Goal: Information Seeking & Learning: Learn about a topic

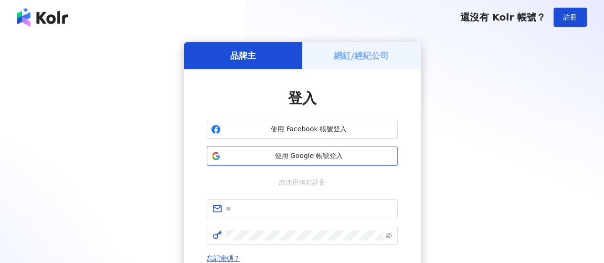
click at [327, 148] on button "使用 Google 帳號登入" at bounding box center [302, 156] width 191 height 19
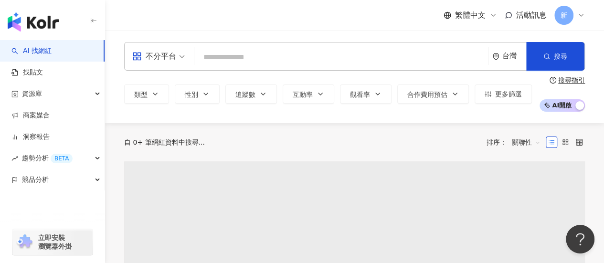
drag, startPoint x: 148, startPoint y: 20, endPoint x: 204, endPoint y: 46, distance: 62.4
click at [148, 20] on div "繁體中文 活動訊息 新" at bounding box center [354, 15] width 461 height 31
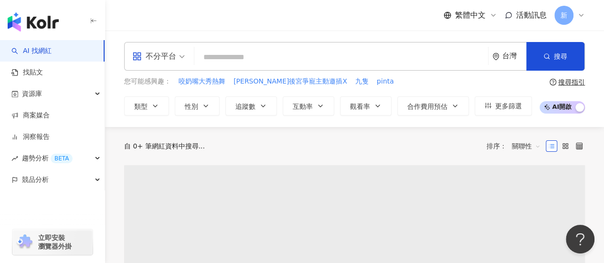
click at [204, 46] on div "不分平台 台灣 搜尋" at bounding box center [354, 56] width 461 height 29
click at [219, 58] on input "search" at bounding box center [341, 57] width 286 height 18
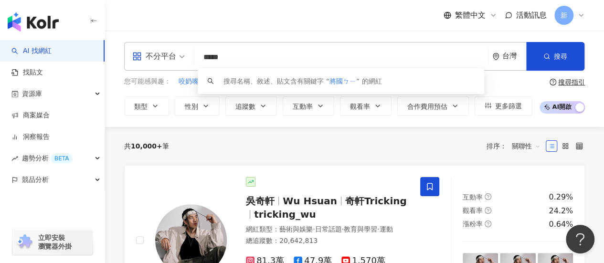
type input "***"
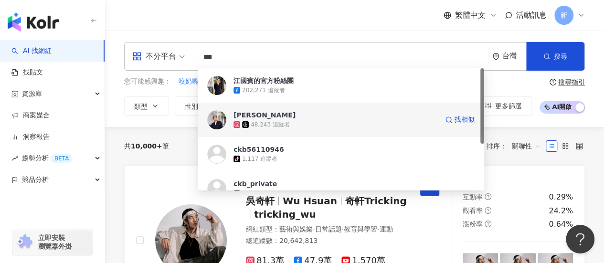
click at [300, 122] on div "48,243 追蹤者" at bounding box center [336, 125] width 204 height 10
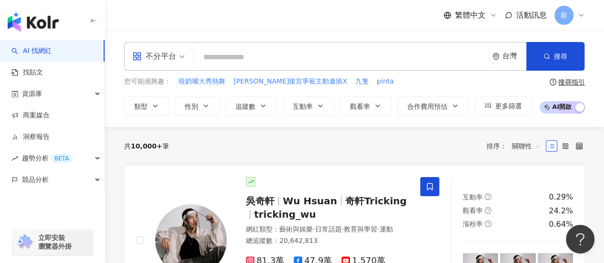
click at [311, 52] on input "search" at bounding box center [341, 57] width 286 height 18
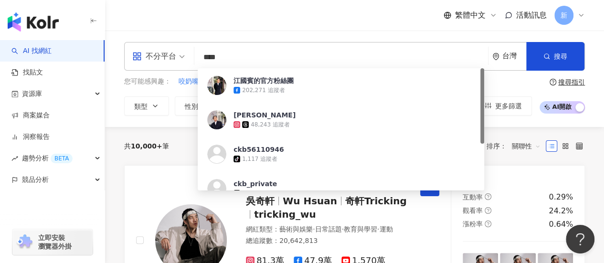
type input "**"
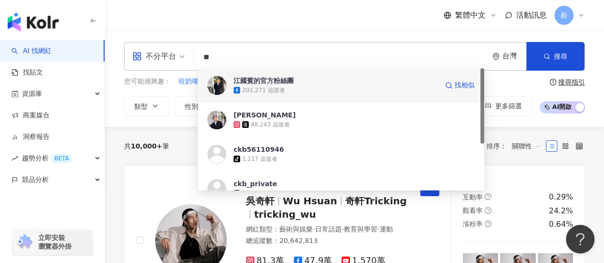
click at [320, 87] on div "202,271 追蹤者" at bounding box center [336, 91] width 204 height 10
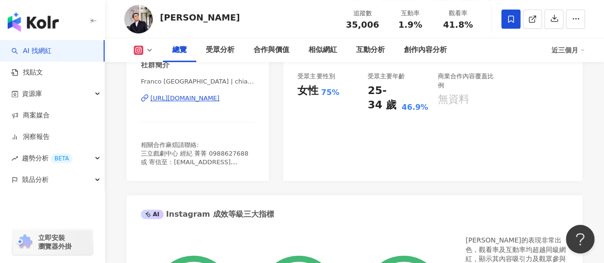
scroll to position [159, 0]
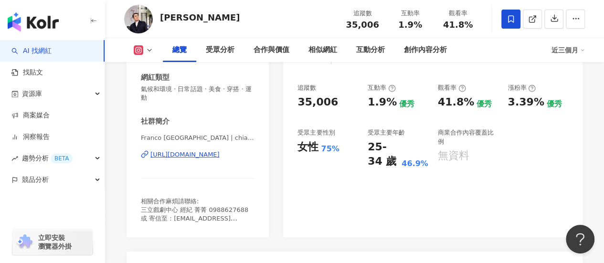
click at [581, 166] on div "91 K-Score : 優良 近期一到三個月積極發文，且漲粉率與互動率高。 查看說明 追蹤數 35,006 互動率 1.9% 優秀 觀看率 41.8% 優秀…" at bounding box center [433, 130] width 300 height 215
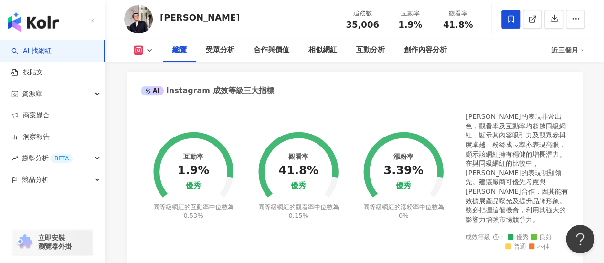
scroll to position [318, 0]
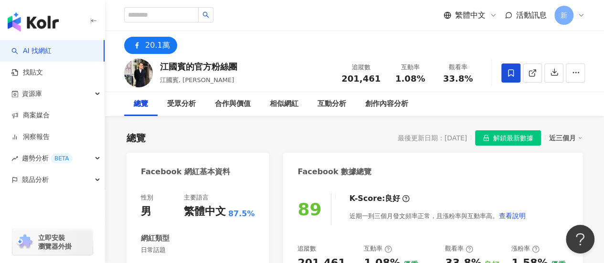
click at [510, 141] on span "解鎖最新數據" at bounding box center [513, 138] width 40 height 15
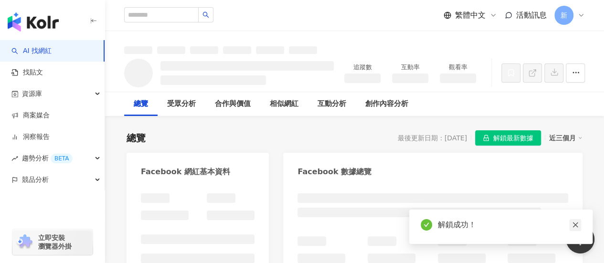
click at [574, 225] on icon "close" at bounding box center [575, 225] width 7 height 7
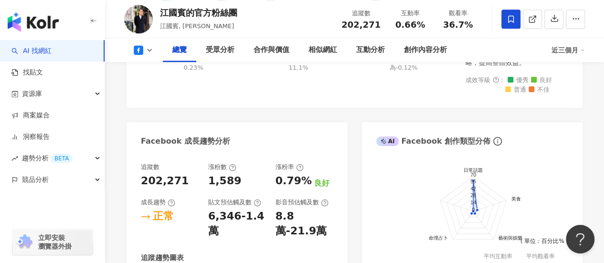
scroll to position [557, 0]
